Goal: Transaction & Acquisition: Purchase product/service

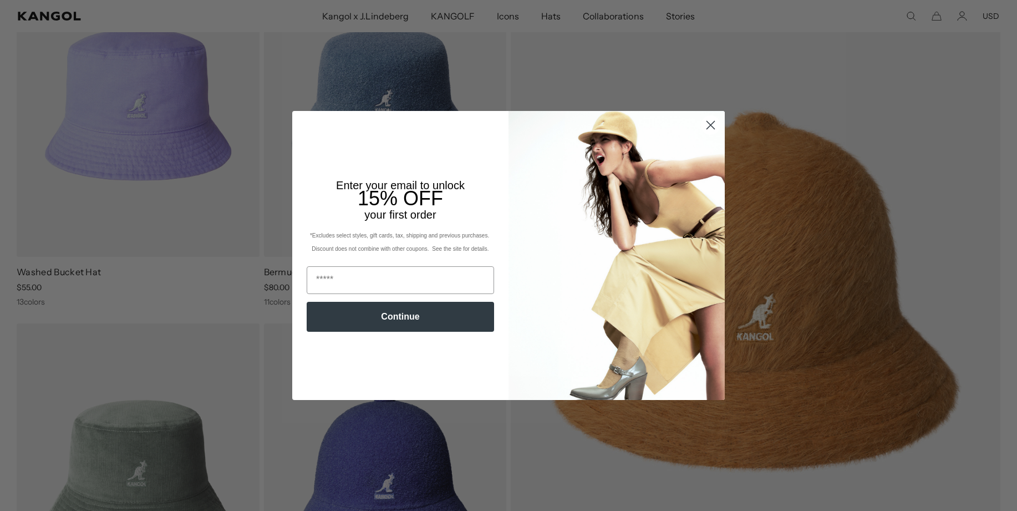
click at [717, 126] on circle "Close dialog" at bounding box center [710, 125] width 18 height 18
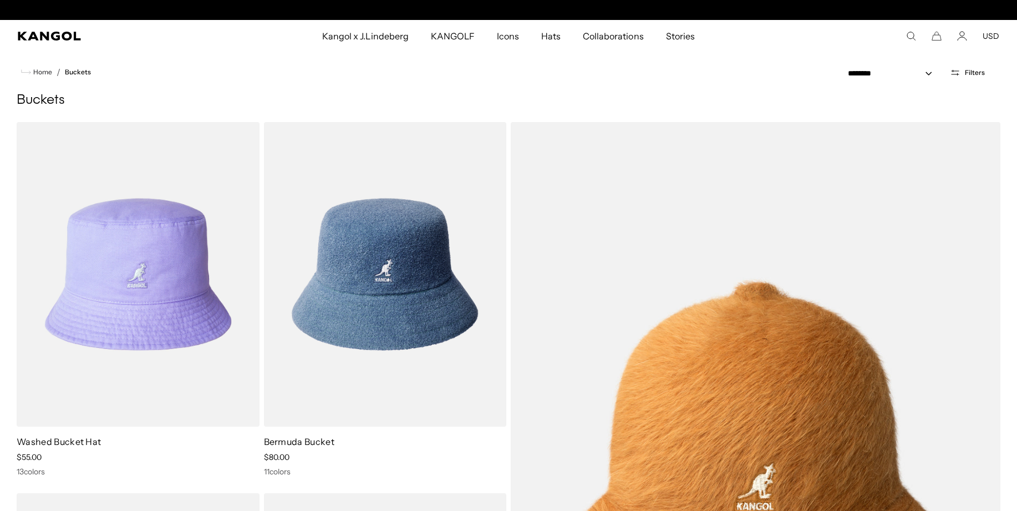
click at [992, 34] on button "USD" at bounding box center [990, 36] width 17 height 10
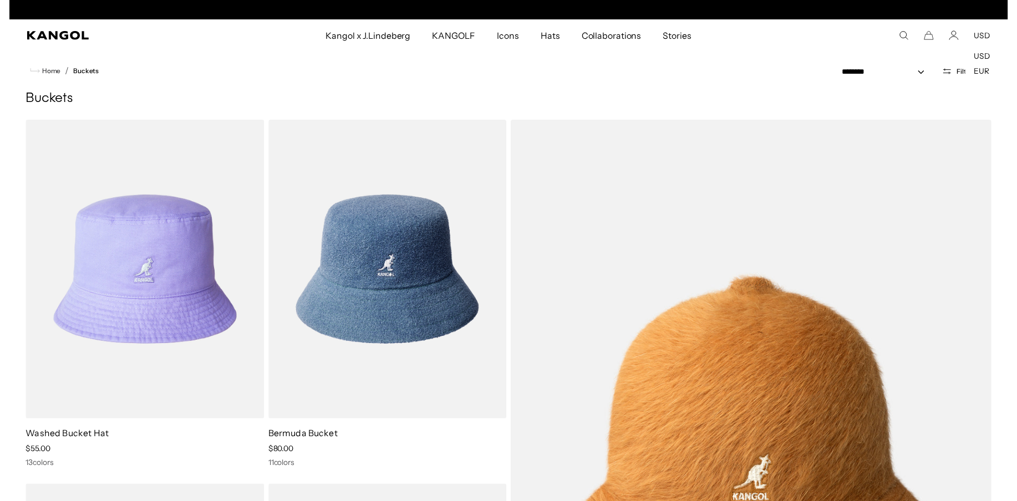
scroll to position [0, 228]
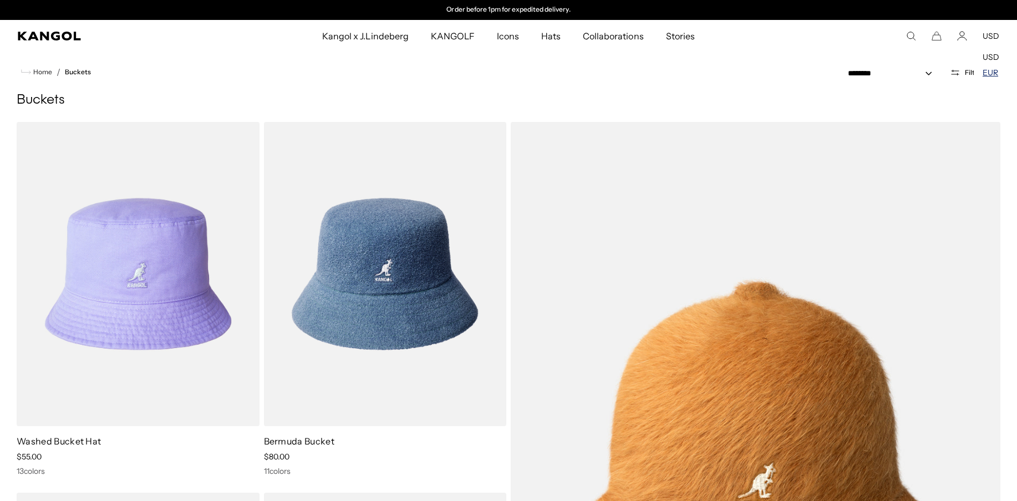
click at [986, 70] on link "EUR" at bounding box center [990, 73] width 16 height 10
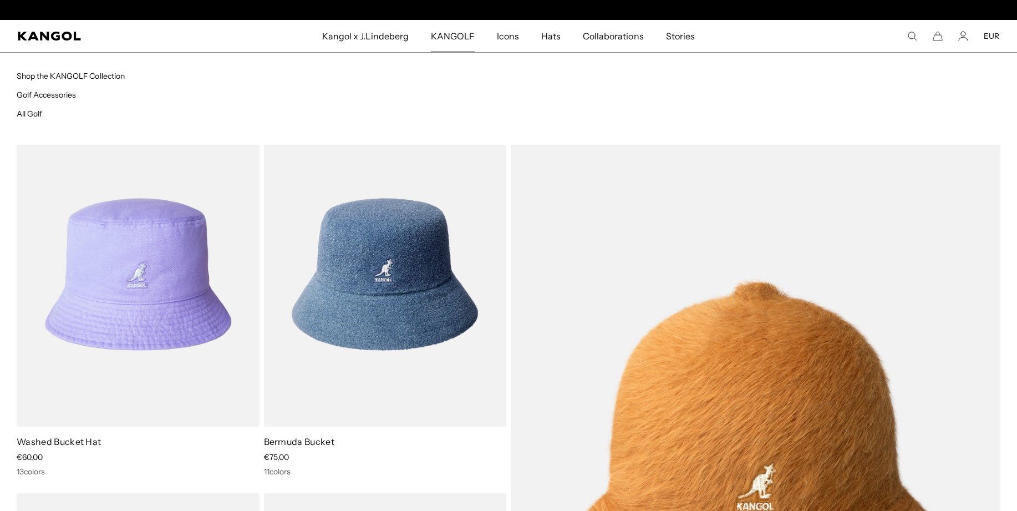
scroll to position [0, 228]
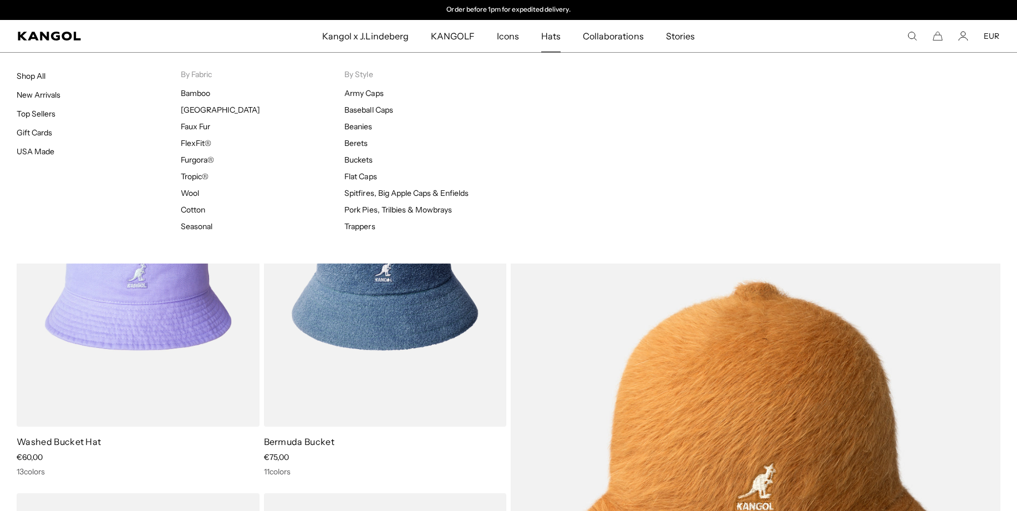
click at [546, 34] on span "Hats" at bounding box center [550, 36] width 19 height 32
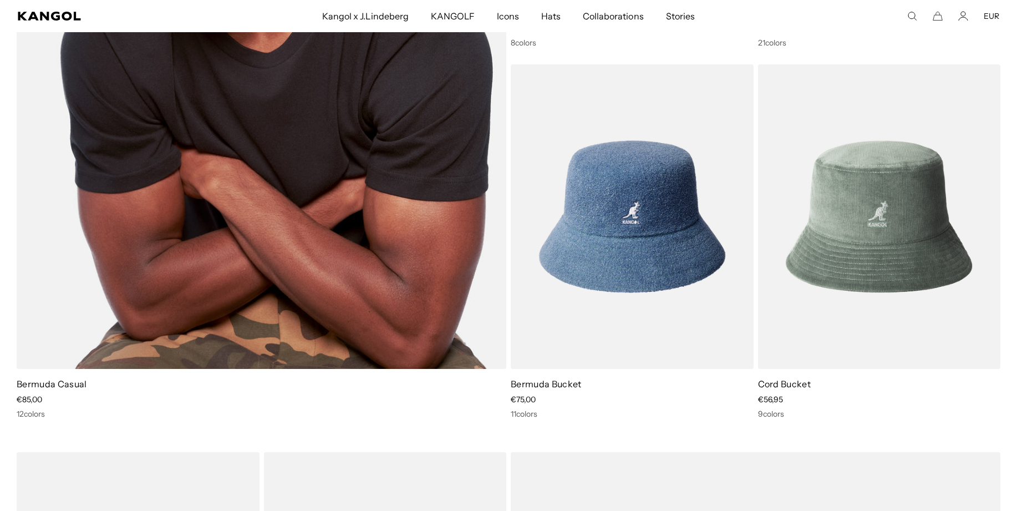
click at [45, 413] on div "12 colors" at bounding box center [262, 414] width 490 height 10
click at [31, 417] on div "12 colors" at bounding box center [262, 414] width 490 height 10
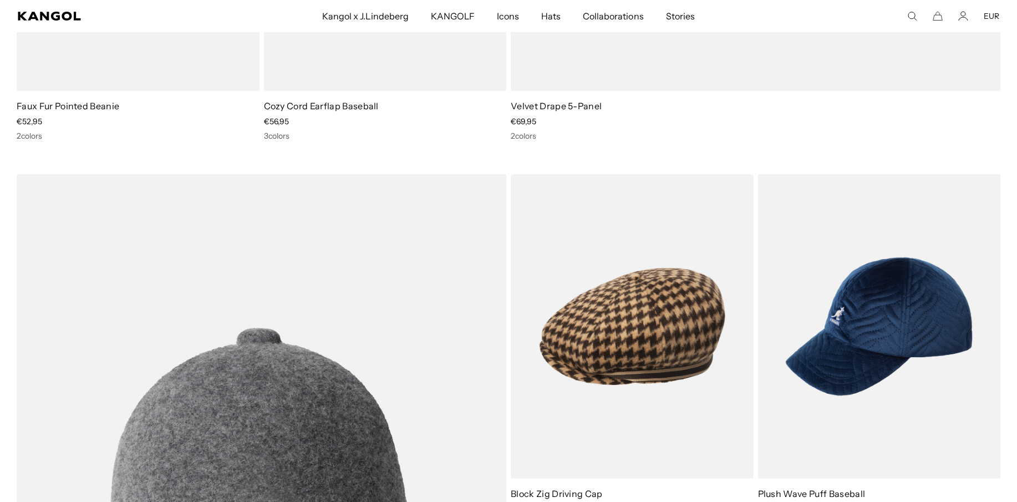
scroll to position [0, 0]
